Goal: Find specific page/section: Find specific page/section

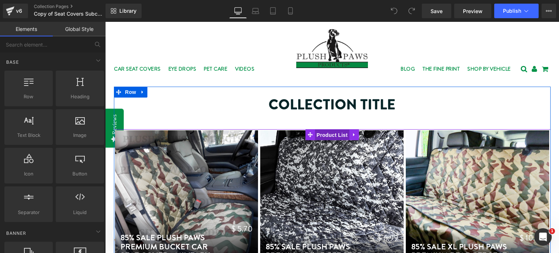
click at [328, 136] on span "Product List" at bounding box center [332, 135] width 35 height 11
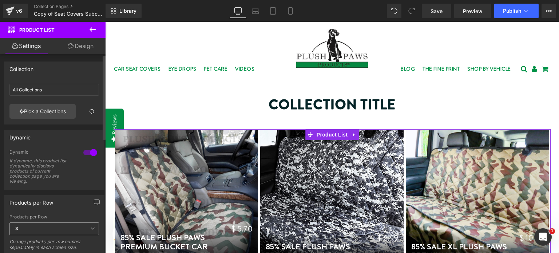
click at [70, 229] on span "3" at bounding box center [54, 229] width 90 height 13
click at [83, 44] on link "Design" at bounding box center [80, 46] width 53 height 16
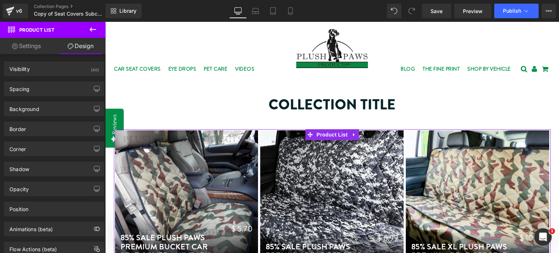
click at [32, 46] on link "Settings" at bounding box center [26, 46] width 53 height 16
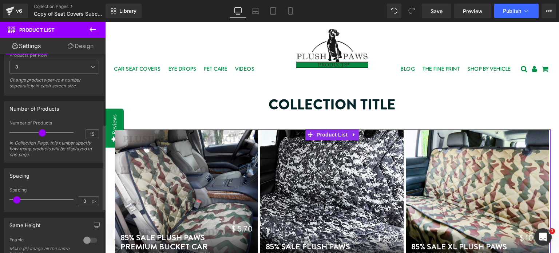
scroll to position [164, 0]
click at [42, 132] on span at bounding box center [42, 130] width 7 height 7
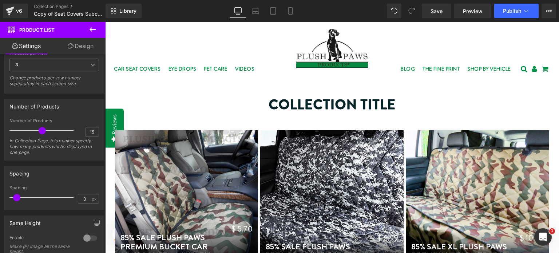
click at [93, 28] on icon at bounding box center [92, 29] width 9 height 9
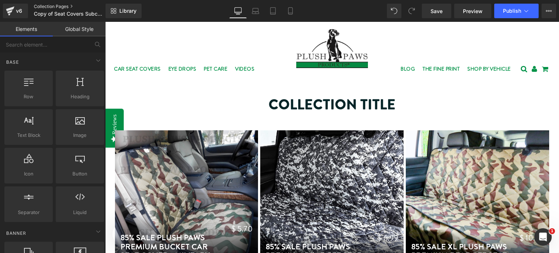
click at [54, 5] on link "Collection Pages" at bounding box center [76, 7] width 84 height 6
